Goal: Task Accomplishment & Management: Manage account settings

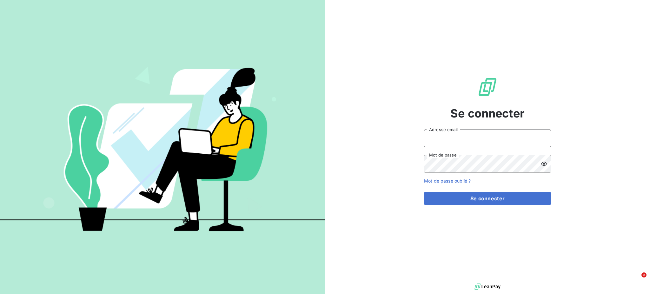
click at [444, 138] on input "Adresse email" at bounding box center [487, 139] width 127 height 18
type input "[PERSON_NAME][EMAIL_ADDRESS][DOMAIN_NAME]"
click at [424, 192] on button "Se connecter" at bounding box center [487, 198] width 127 height 13
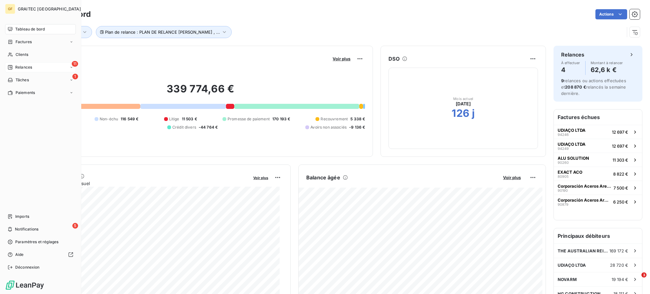
click at [22, 68] on span "Relances" at bounding box center [23, 67] width 17 height 6
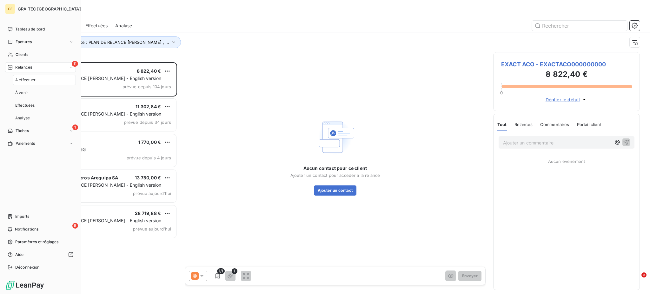
scroll to position [225, 140]
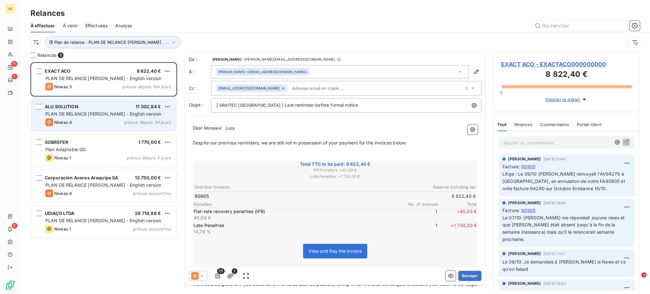
click at [109, 118] on div "Niveau 4 prévue depuis 34 jours" at bounding box center [108, 122] width 126 height 8
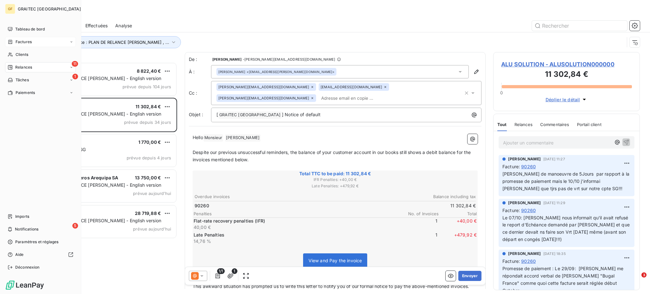
click at [20, 39] on span "Factures" at bounding box center [24, 42] width 16 height 6
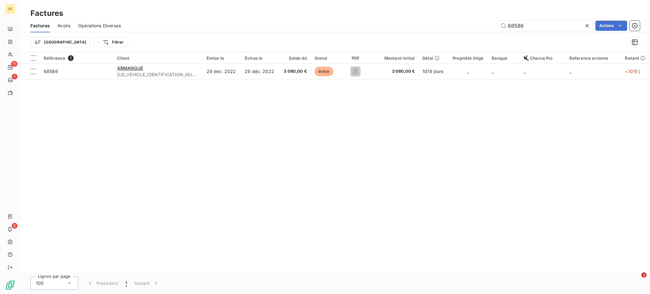
drag, startPoint x: 526, startPoint y: 23, endPoint x: 466, endPoint y: 25, distance: 60.4
click at [466, 25] on div "68586 Actions" at bounding box center [385, 26] width 512 height 10
type input "90260"
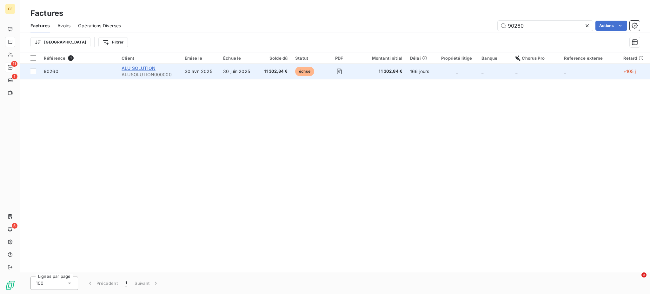
click at [155, 68] on span "ALU SOLUTION" at bounding box center [139, 67] width 34 height 5
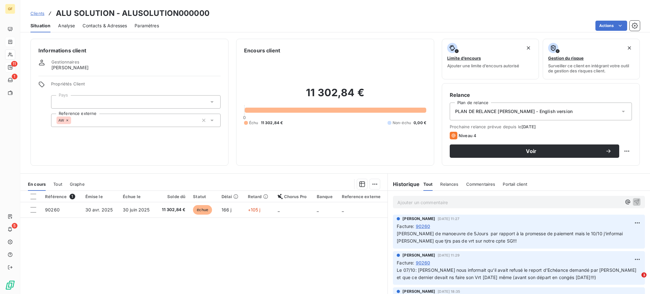
click at [403, 202] on p "Ajouter un commentaire ﻿" at bounding box center [510, 202] width 224 height 8
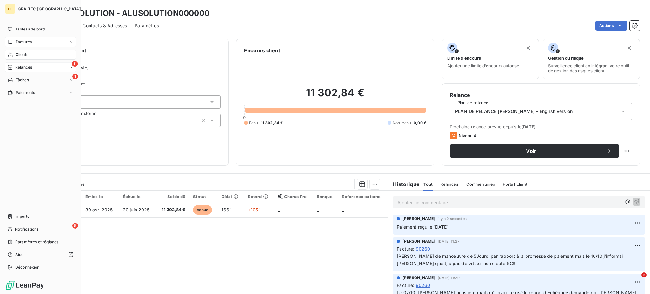
click at [20, 55] on span "Clients" at bounding box center [22, 55] width 13 height 6
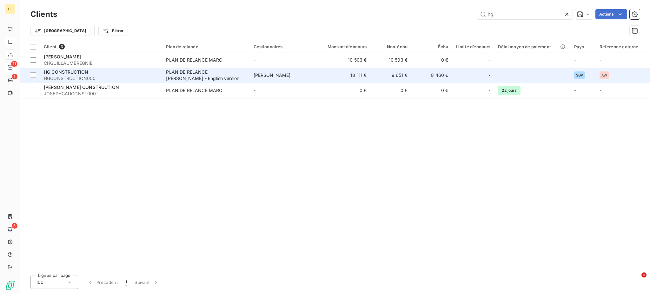
type input "hg"
click at [73, 73] on span "HG CONSTRUCTION" at bounding box center [66, 71] width 44 height 5
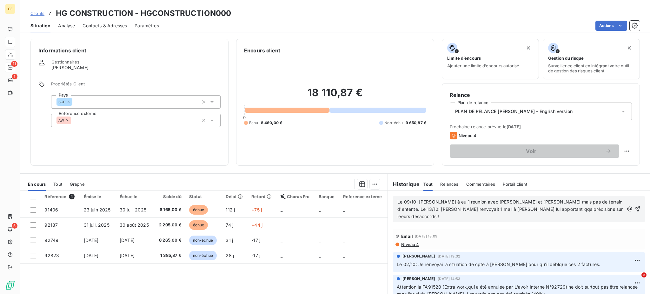
click at [451, 208] on span "Le 09/10: [PERSON_NAME] à eu 1 réunion avec [PERSON_NAME] et [PERSON_NAME] mais…" at bounding box center [511, 209] width 227 height 20
click at [529, 208] on span "Le 09/10: [PERSON_NAME] à eu 1 réunion avec [PERSON_NAME] et [PERSON_NAME] mais…" at bounding box center [511, 209] width 226 height 20
click at [577, 209] on p "Le 09/10: [PERSON_NAME] à eu 1 réunion avec [PERSON_NAME] et [PERSON_NAME] mais…" at bounding box center [511, 209] width 227 height 22
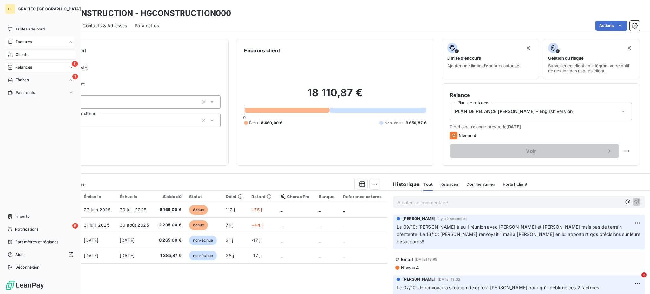
click at [24, 41] on span "Factures" at bounding box center [24, 42] width 16 height 6
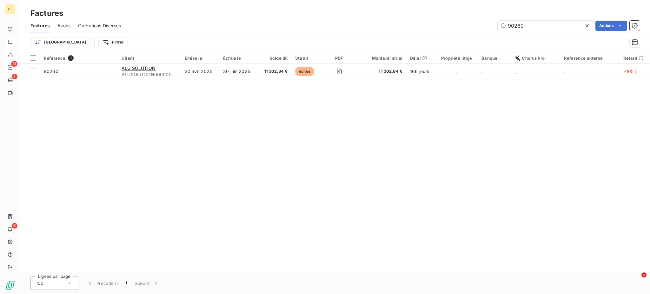
drag, startPoint x: 506, startPoint y: 22, endPoint x: 548, endPoint y: 52, distance: 51.6
click at [550, 50] on div "Factures Avoirs Opérations Diverses 90260 Actions Trier Filtrer" at bounding box center [335, 35] width 630 height 33
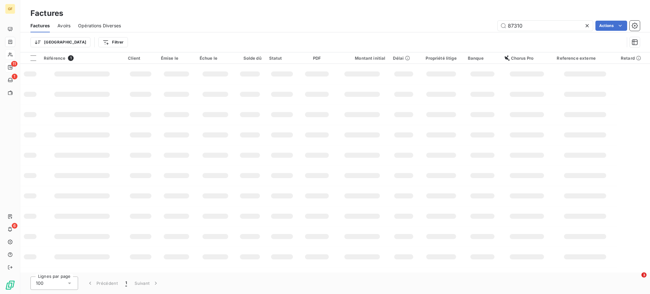
type input "87310"
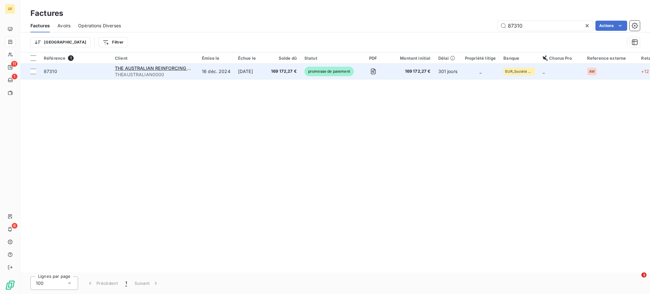
click at [274, 70] on span "169 172,27 €" at bounding box center [284, 71] width 26 height 6
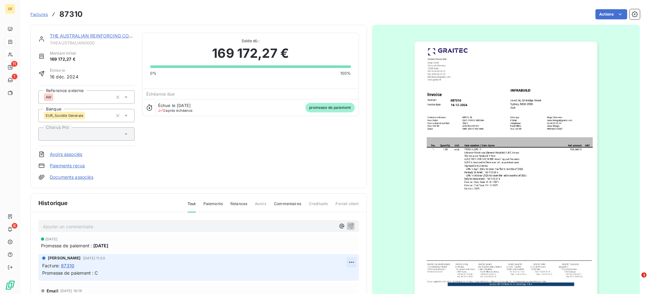
click at [343, 263] on html "GF 11 1 6 Factures 87310 Actions THE AUSTRALIAN REINFORCING COMPANY THEAUSTRALI…" at bounding box center [325, 147] width 650 height 294
click at [321, 249] on div "Supprimer" at bounding box center [327, 248] width 36 height 10
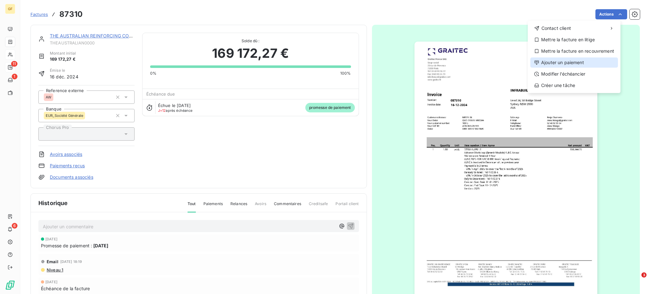
click at [574, 61] on div "Ajouter un paiement" at bounding box center [575, 62] width 88 height 10
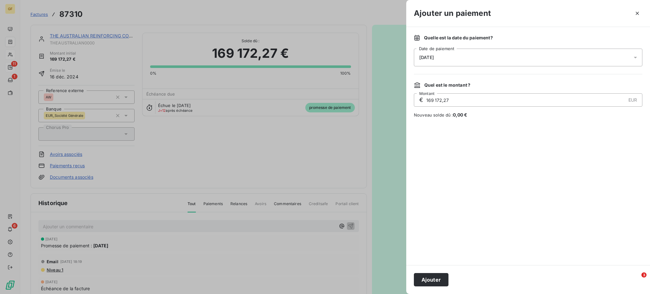
click at [638, 55] on icon at bounding box center [635, 57] width 6 height 6
click at [632, 51] on div at bounding box center [637, 58] width 10 height 18
click at [637, 56] on icon at bounding box center [635, 57] width 6 height 6
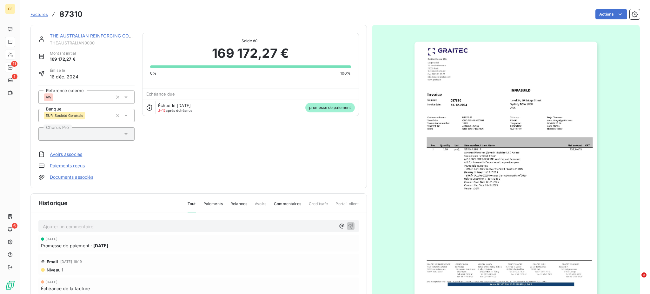
click at [67, 166] on link "Paiements reçus" at bounding box center [67, 166] width 35 height 6
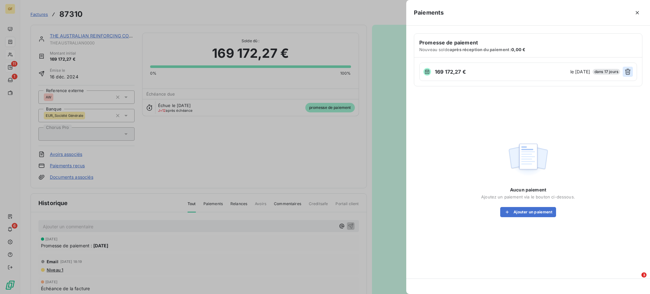
click at [629, 70] on icon "button" at bounding box center [628, 72] width 6 height 6
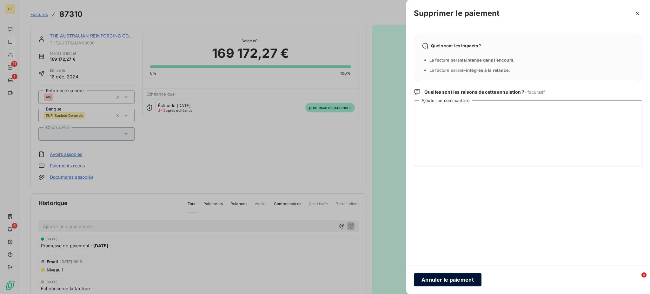
click at [449, 279] on button "Annuler le paiement" at bounding box center [448, 279] width 68 height 13
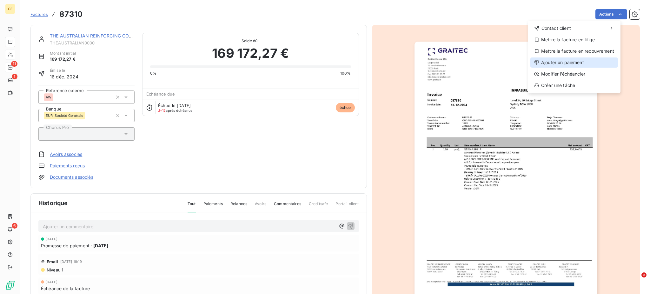
click at [560, 61] on div "Ajouter un paiement" at bounding box center [575, 62] width 88 height 10
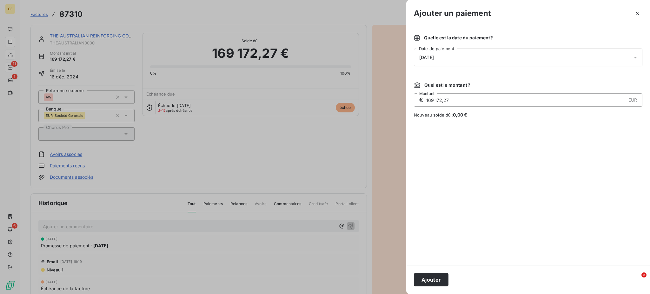
click at [637, 56] on icon at bounding box center [635, 57] width 6 height 6
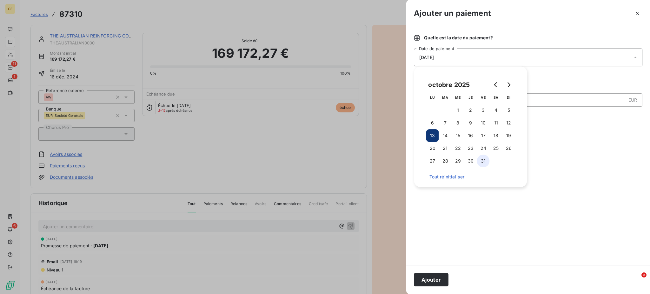
click at [482, 161] on button "31" at bounding box center [483, 161] width 13 height 13
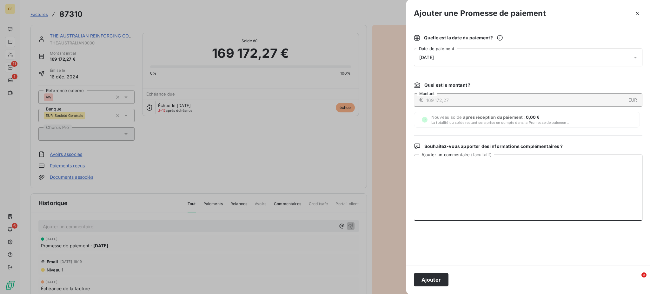
click at [552, 188] on textarea "Ajouter un commentaire ( facultatif )" at bounding box center [528, 188] width 229 height 66
type textarea "Confirmation [PERSON_NAME] pour paiement au [DATE]"
click at [638, 55] on icon at bounding box center [635, 57] width 6 height 6
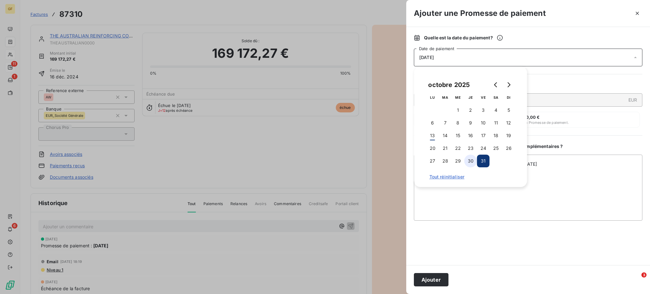
click at [470, 157] on button "30" at bounding box center [471, 161] width 13 height 13
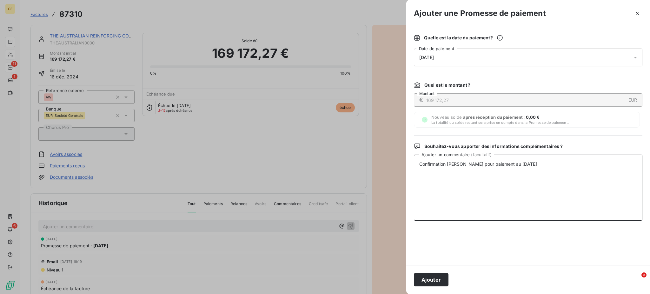
click at [558, 166] on textarea "Confirmation [PERSON_NAME] pour paiement au [DATE]" at bounding box center [528, 188] width 229 height 66
click at [428, 281] on button "Ajouter" at bounding box center [431, 279] width 35 height 13
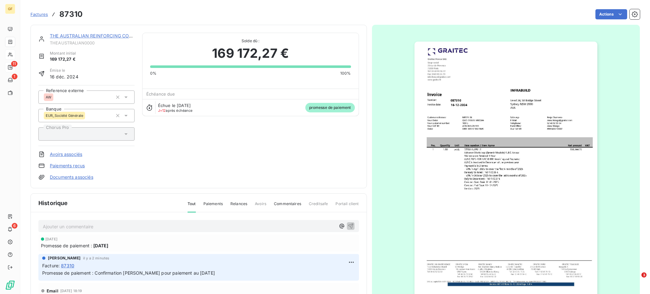
click at [68, 164] on link "Paiements reçus" at bounding box center [67, 166] width 35 height 6
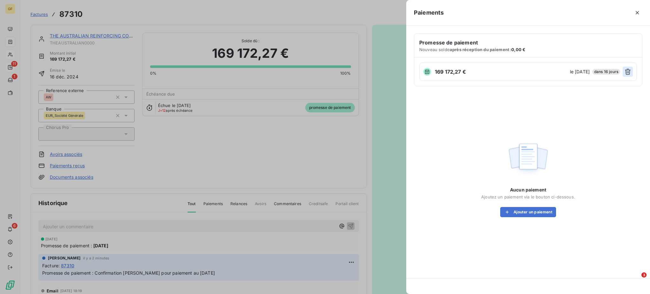
click at [627, 72] on icon "button" at bounding box center [628, 72] width 6 height 6
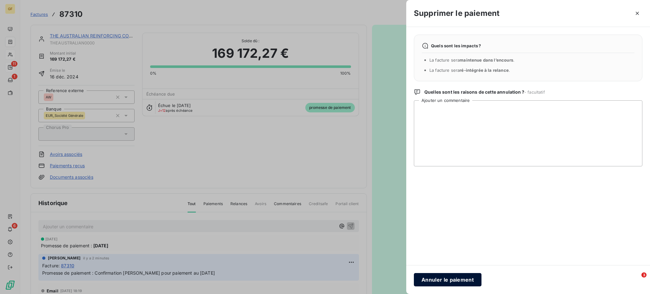
click at [453, 278] on button "Annuler le paiement" at bounding box center [448, 279] width 68 height 13
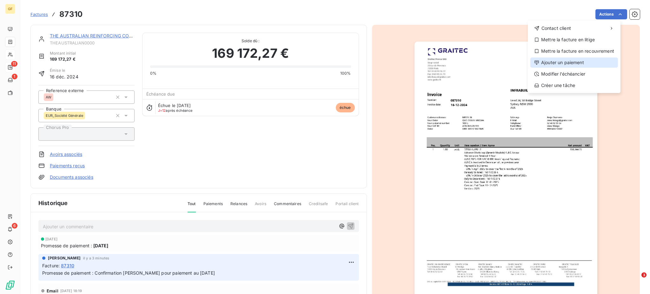
click at [575, 61] on div "Ajouter un paiement" at bounding box center [575, 62] width 88 height 10
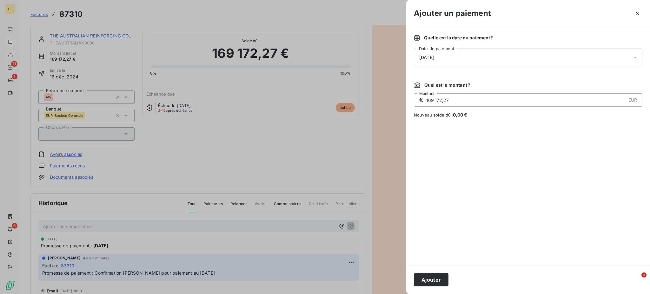
click at [634, 57] on icon at bounding box center [635, 58] width 3 height 2
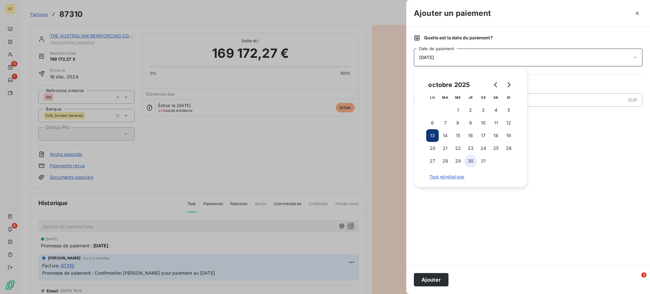
click at [469, 163] on button "30" at bounding box center [471, 161] width 13 height 13
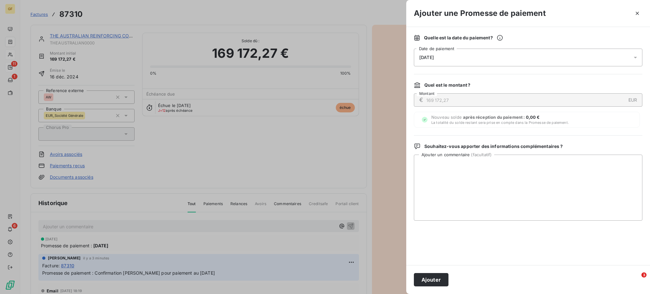
drag, startPoint x: 548, startPoint y: 190, endPoint x: 112, endPoint y: 268, distance: 442.9
click at [116, 271] on div at bounding box center [325, 147] width 650 height 294
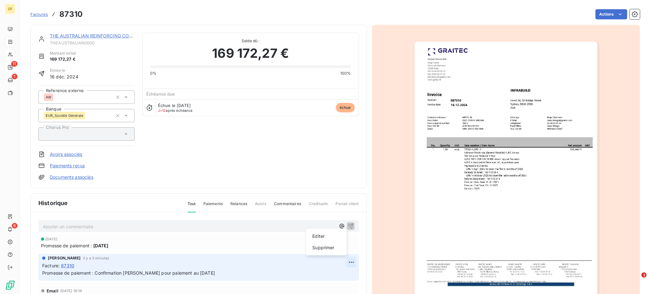
click at [342, 261] on html "GF 11 1 6 Factures 87310 Actions THE AUSTRALIAN REINFORCING COMPANY THEAUSTRALI…" at bounding box center [325, 147] width 650 height 294
click at [319, 247] on div "Supprimer" at bounding box center [327, 248] width 36 height 10
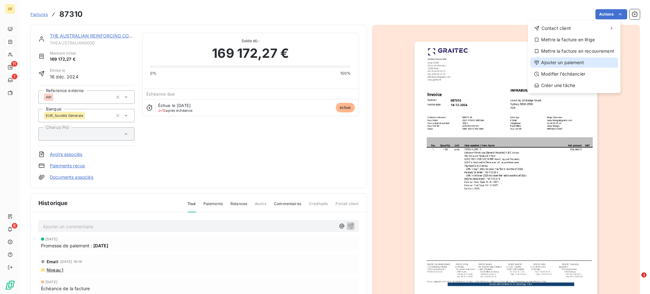
click at [567, 60] on div "Ajouter un paiement" at bounding box center [575, 62] width 88 height 10
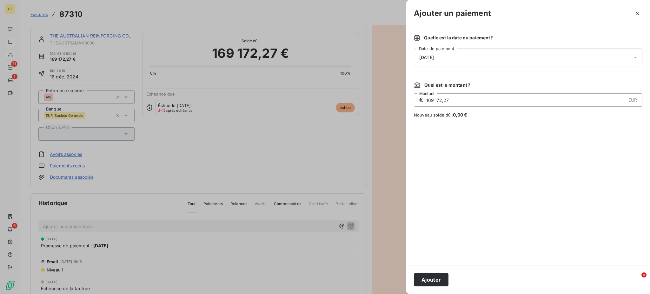
click at [637, 55] on icon at bounding box center [635, 57] width 6 height 6
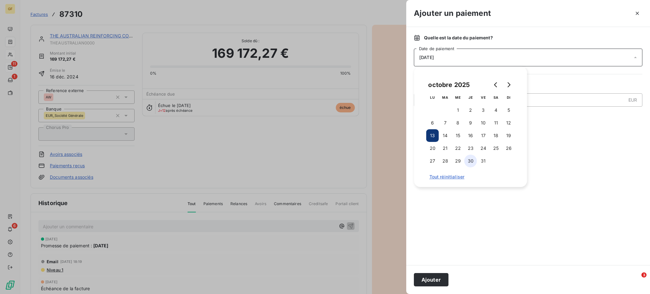
click at [472, 160] on button "30" at bounding box center [471, 161] width 13 height 13
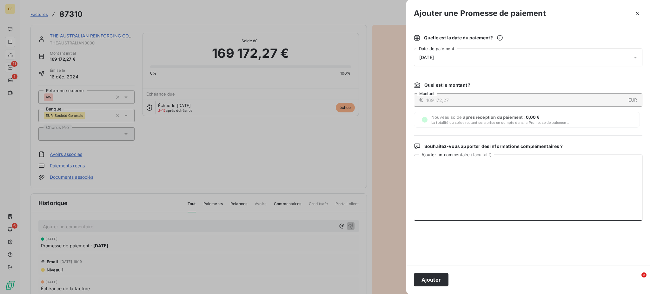
click at [555, 170] on textarea "Ajouter un commentaire ( facultatif )" at bounding box center [528, 188] width 229 height 66
click at [483, 165] on textarea "Confirmation [PERSON_NAME] pour 1 peiement au [DATE]" at bounding box center [528, 188] width 229 height 66
type textarea "Confirmation [PERSON_NAME] pour 1 paiement au [DATE]"
click at [436, 282] on button "Ajouter" at bounding box center [431, 279] width 35 height 13
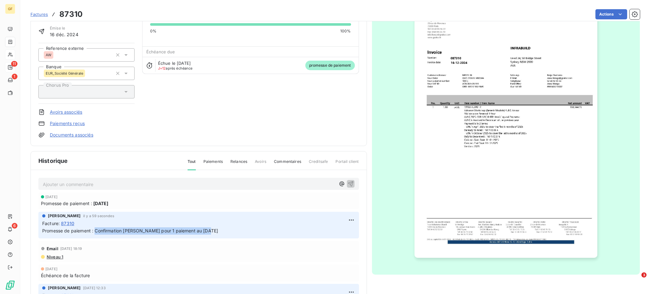
drag, startPoint x: 95, startPoint y: 231, endPoint x: 210, endPoint y: 231, distance: 114.9
click at [210, 231] on p "Promesse de paiement : Confirmation [PERSON_NAME] pour 1 paiement au [DATE]" at bounding box center [198, 230] width 313 height 7
copy span "Confirmation [PERSON_NAME] pour 1 paiement au [DATE]"
click at [343, 220] on html "GF 11 1 6 Factures 87310 Actions THE AUSTRALIAN REINFORCING COMPANY THEAUSTRALI…" at bounding box center [325, 147] width 650 height 294
click at [324, 244] on div "Supprimer" at bounding box center [327, 245] width 36 height 10
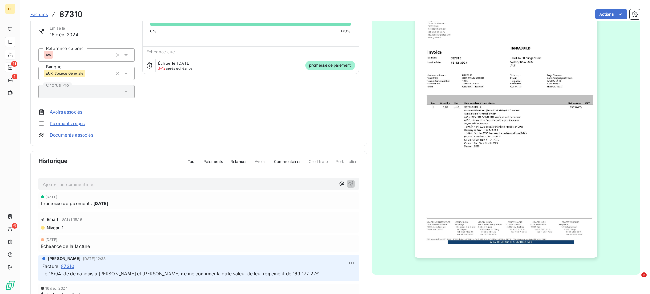
click at [72, 123] on link "Paiements reçus" at bounding box center [67, 123] width 35 height 6
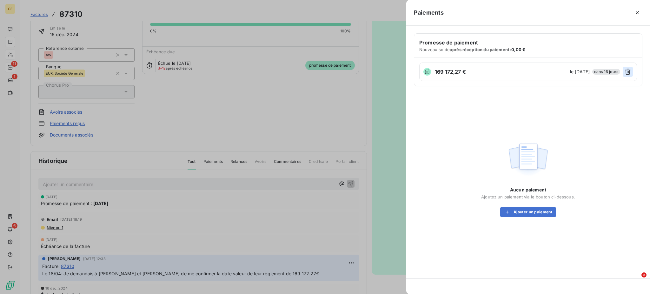
click at [629, 69] on icon "button" at bounding box center [628, 72] width 6 height 6
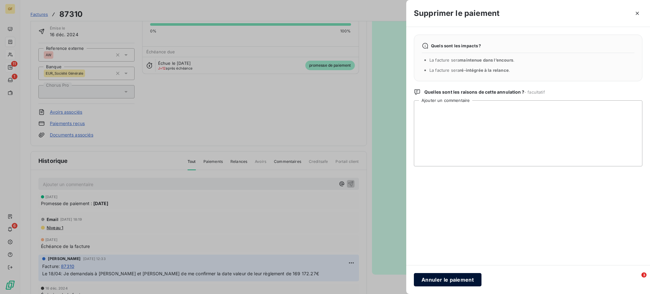
click at [450, 282] on button "Annuler le paiement" at bounding box center [448, 279] width 68 height 13
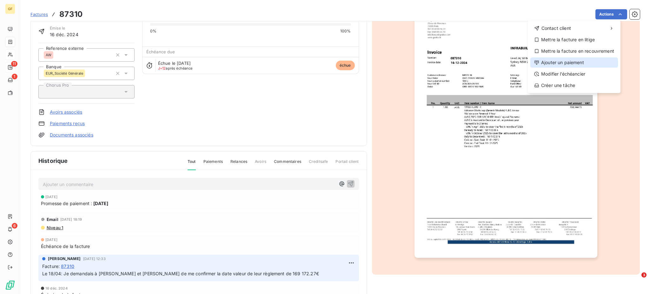
click at [571, 62] on div "Ajouter un paiement" at bounding box center [575, 62] width 88 height 10
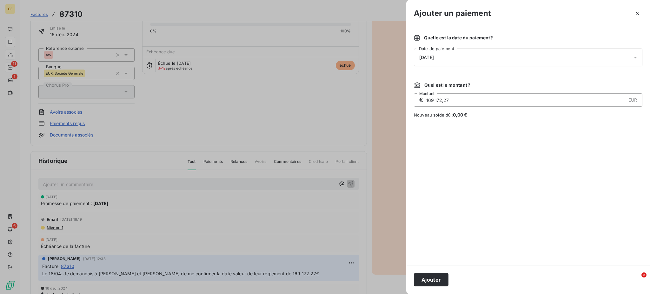
click at [635, 54] on icon at bounding box center [635, 57] width 6 height 6
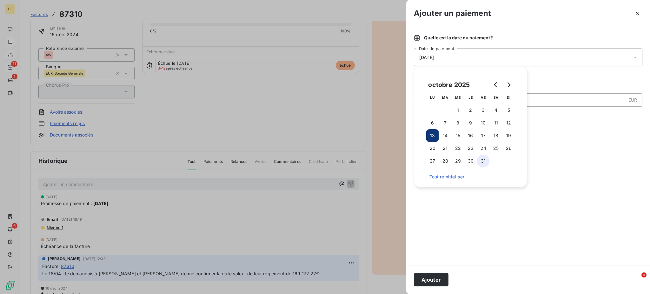
click at [484, 161] on button "31" at bounding box center [483, 161] width 13 height 13
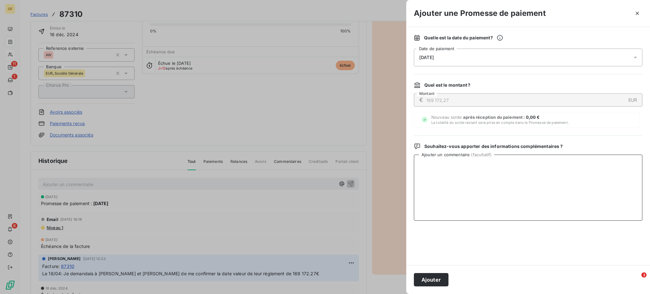
paste textarea "Confirmation [PERSON_NAME] pour 1 paiement au [DATE]"
type textarea "Confirmation [PERSON_NAME] pour 1 paiement au [DATE]"
click at [429, 278] on button "Ajouter" at bounding box center [431, 279] width 35 height 13
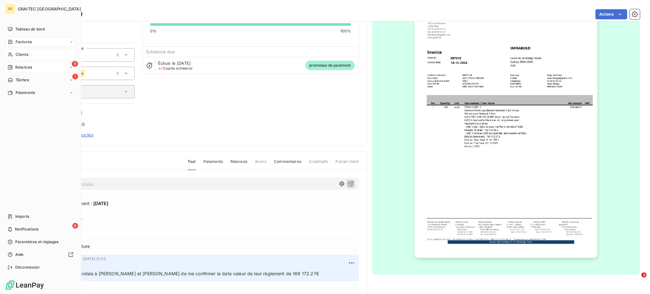
click at [19, 56] on span "Clients" at bounding box center [22, 55] width 13 height 6
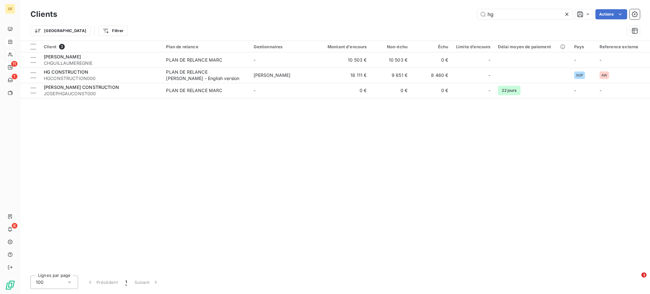
drag, startPoint x: 504, startPoint y: 13, endPoint x: 476, endPoint y: 13, distance: 27.6
click at [476, 12] on div "hg Actions" at bounding box center [352, 14] width 575 height 10
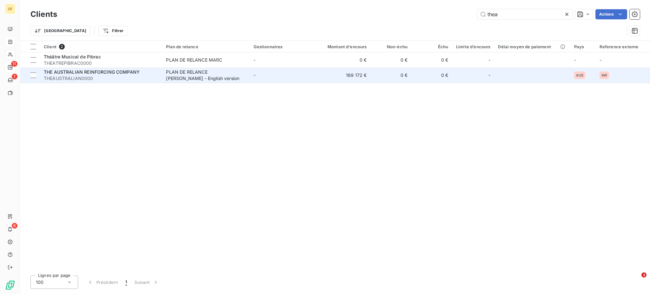
type input "thea"
click at [121, 74] on span "THE AUSTRALIAN REINFORCING COMPANY" at bounding box center [92, 71] width 96 height 5
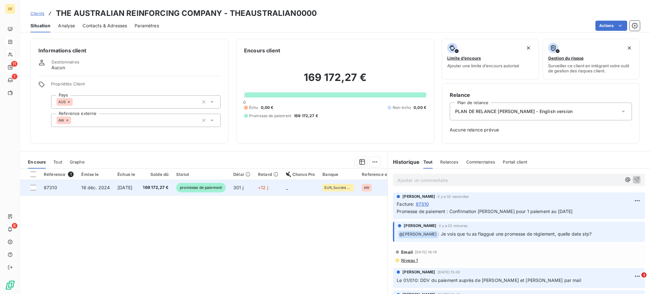
click at [195, 188] on span "promesse de paiement" at bounding box center [201, 188] width 50 height 10
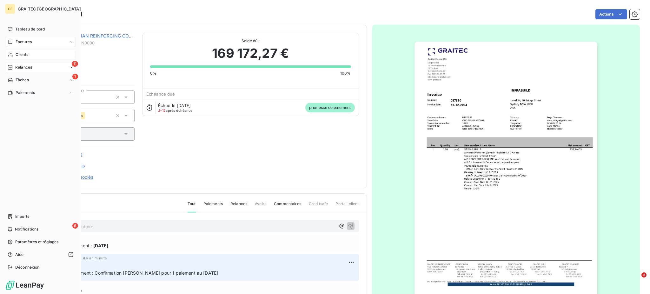
click at [18, 53] on span "Clients" at bounding box center [22, 55] width 13 height 6
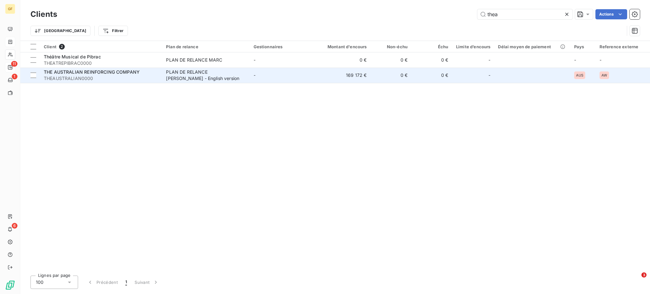
click at [154, 73] on div "THE AUSTRALIAN REINFORCING COMPANY" at bounding box center [101, 72] width 115 height 6
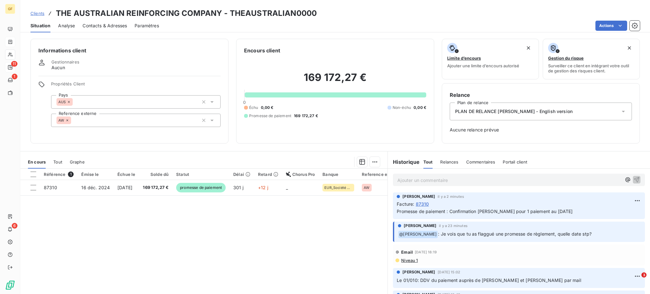
click at [563, 207] on div "Promesse de paiement : Confirmation [PERSON_NAME] pour 1 paiement au [DATE]" at bounding box center [519, 211] width 244 height 8
